Goal: Task Accomplishment & Management: Manage account settings

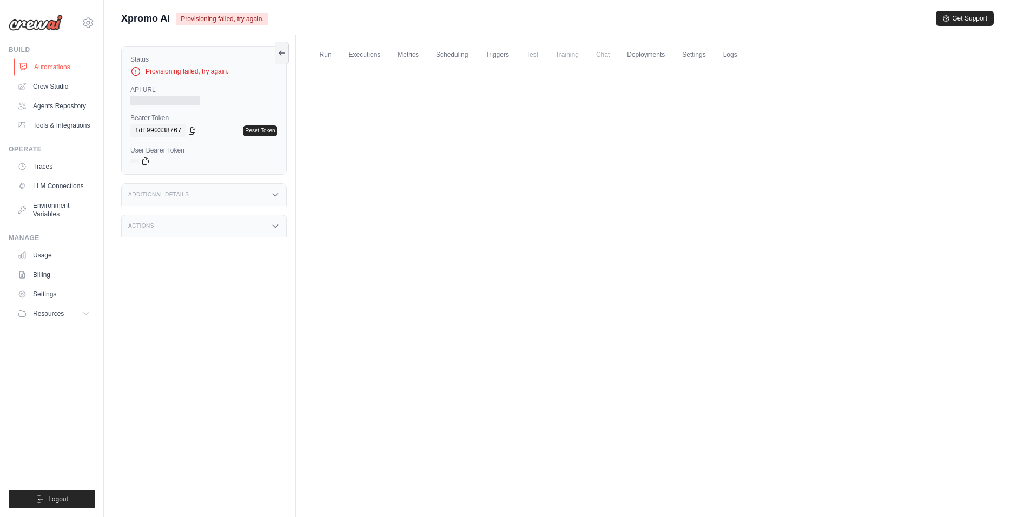
click at [62, 62] on link "Automations" at bounding box center [55, 66] width 82 height 17
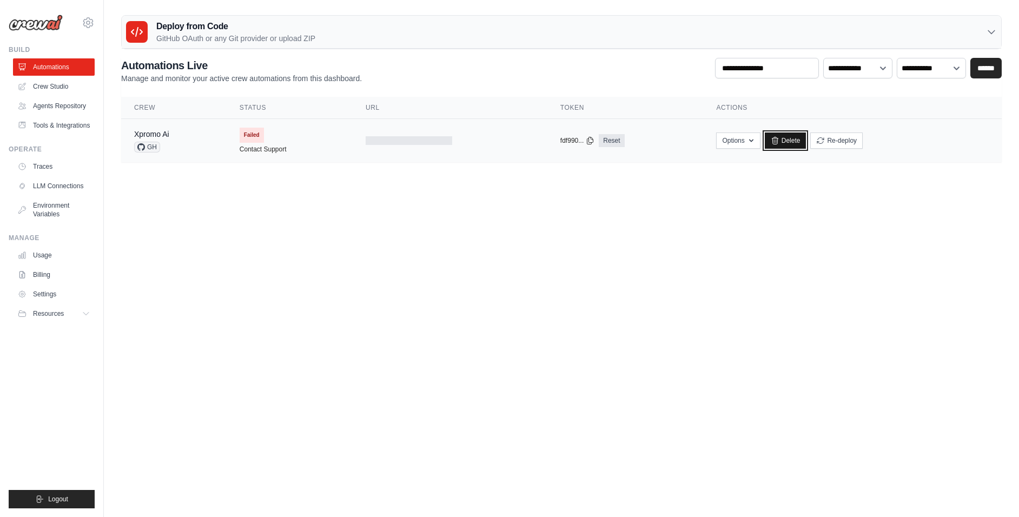
click at [783, 142] on link "Delete" at bounding box center [786, 141] width 42 height 16
